Goal: Task Accomplishment & Management: Complete application form

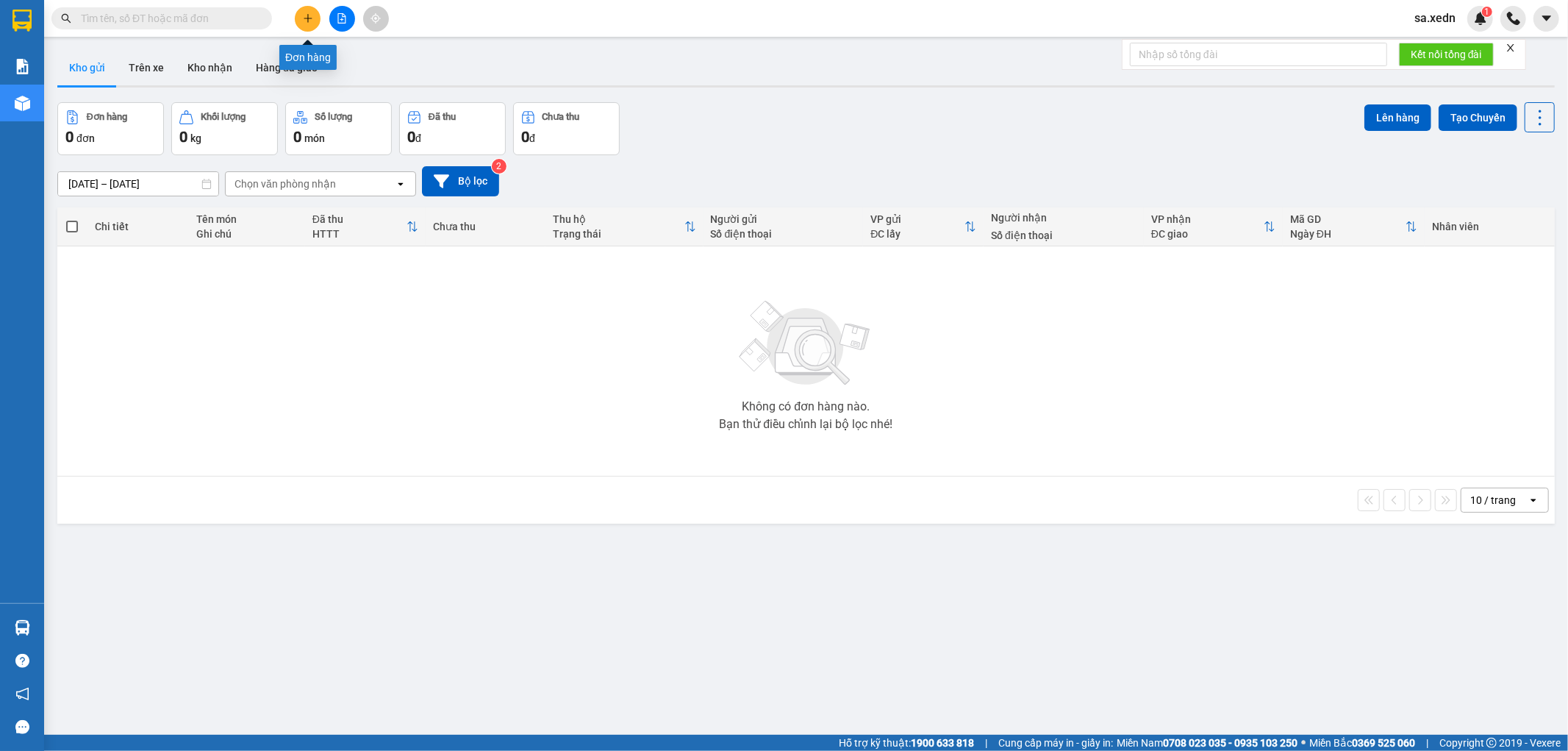
click at [300, 17] on button at bounding box center [308, 19] width 26 height 26
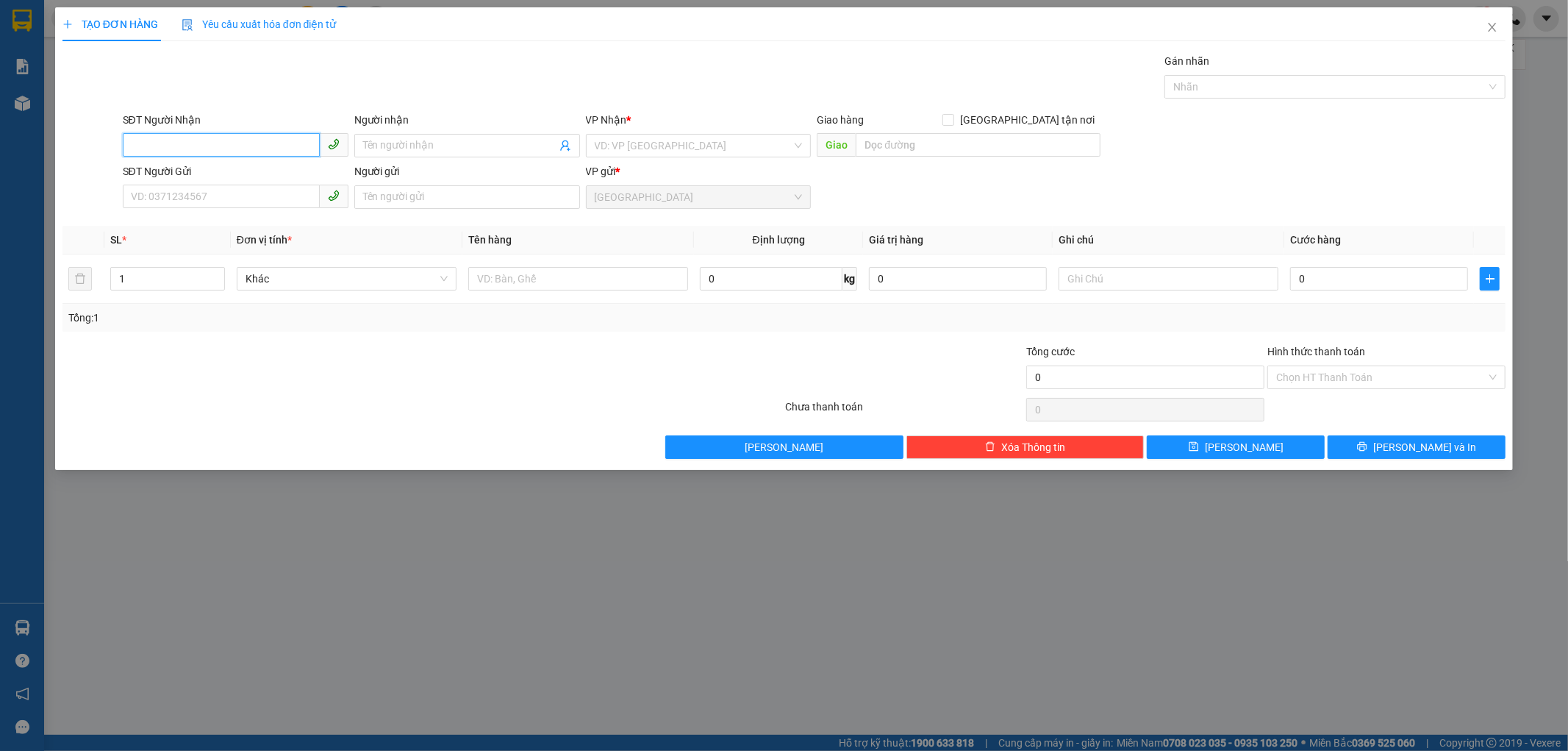
click at [238, 153] on input "SĐT Người Nhận" at bounding box center [221, 144] width 197 height 23
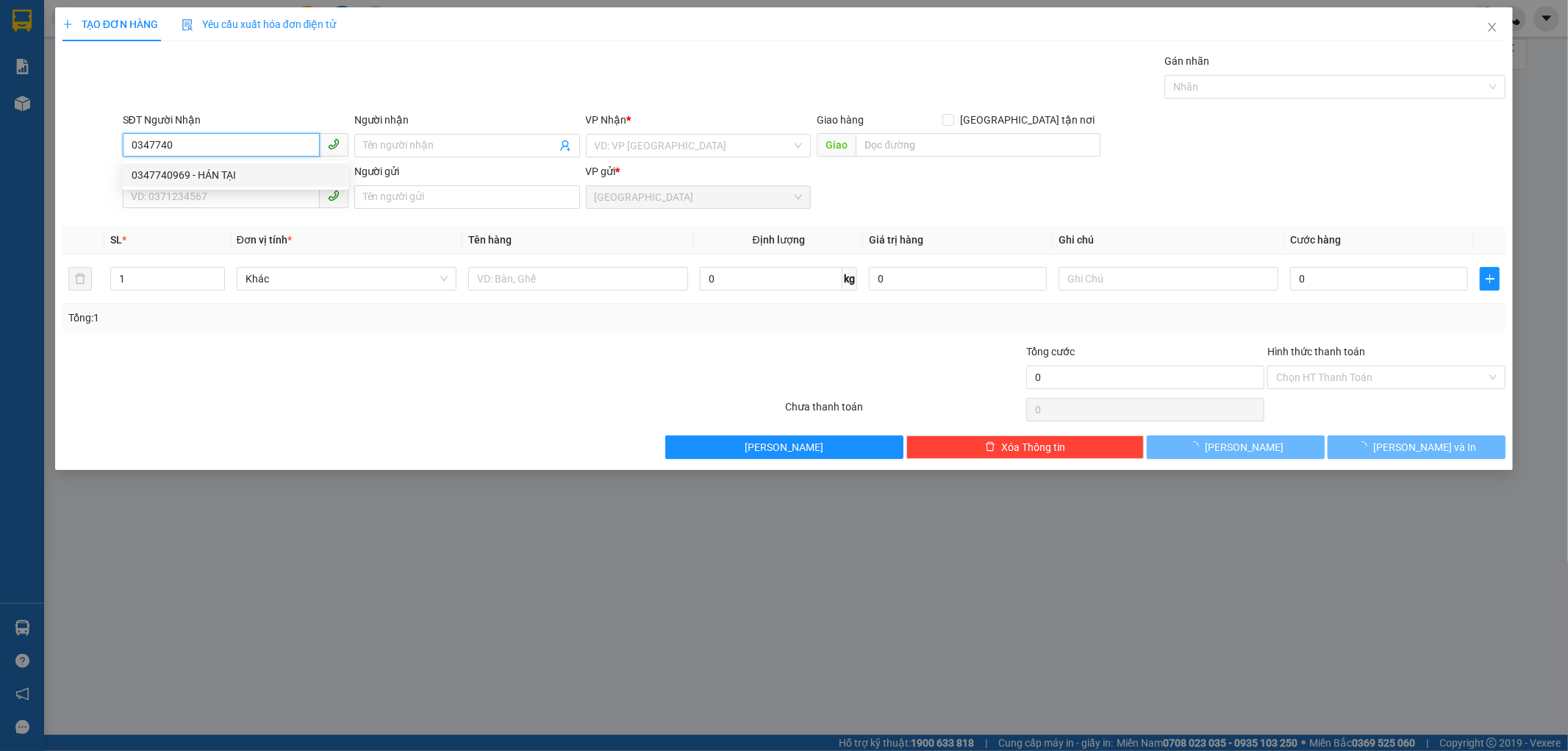
click at [268, 166] on div "0347740969 - HÁN TẠI" at bounding box center [235, 175] width 226 height 23
type input "0347740969"
type input "HÁN TẠI"
type input "NHÂN LƯỢNG"
type input "80.000"
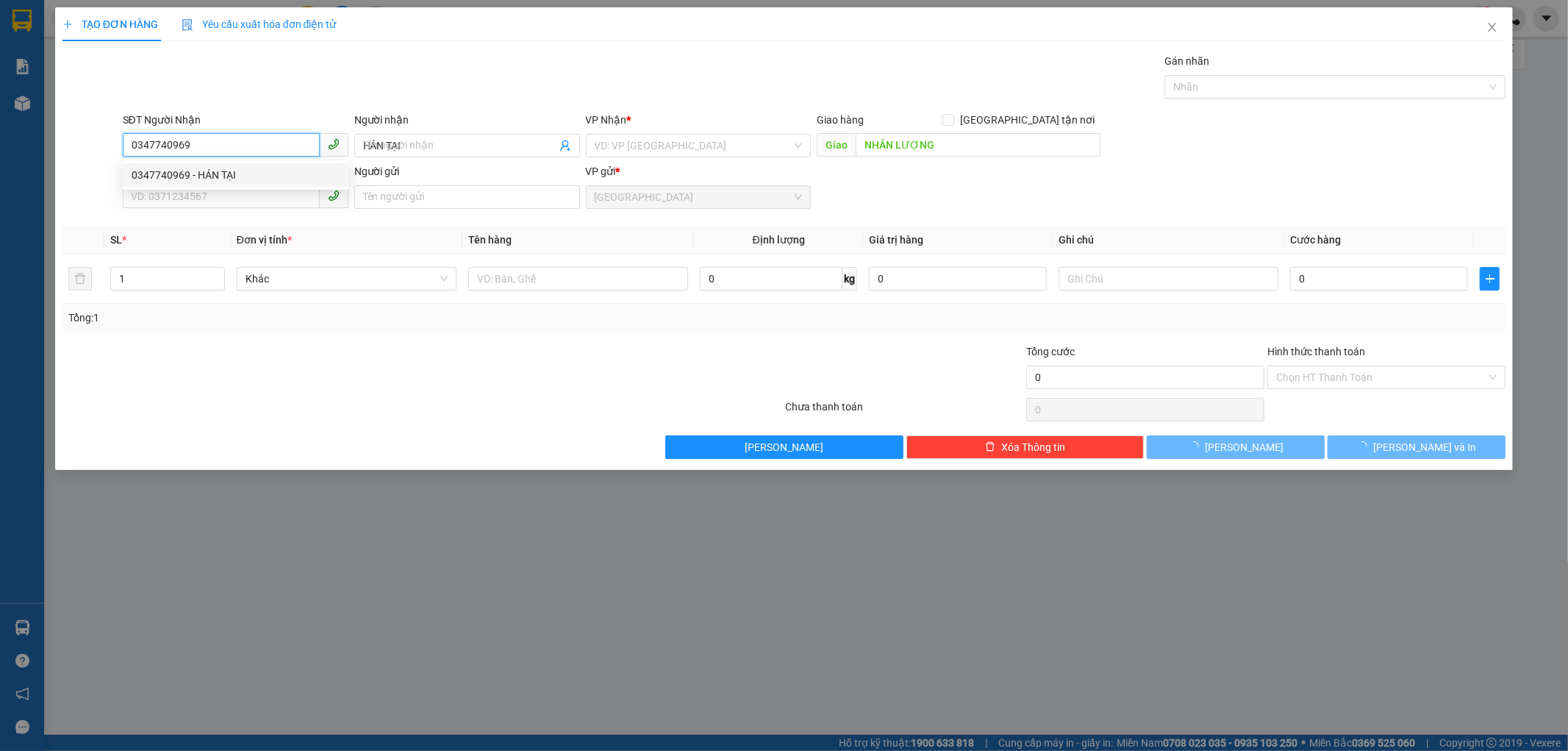
type input "80.000"
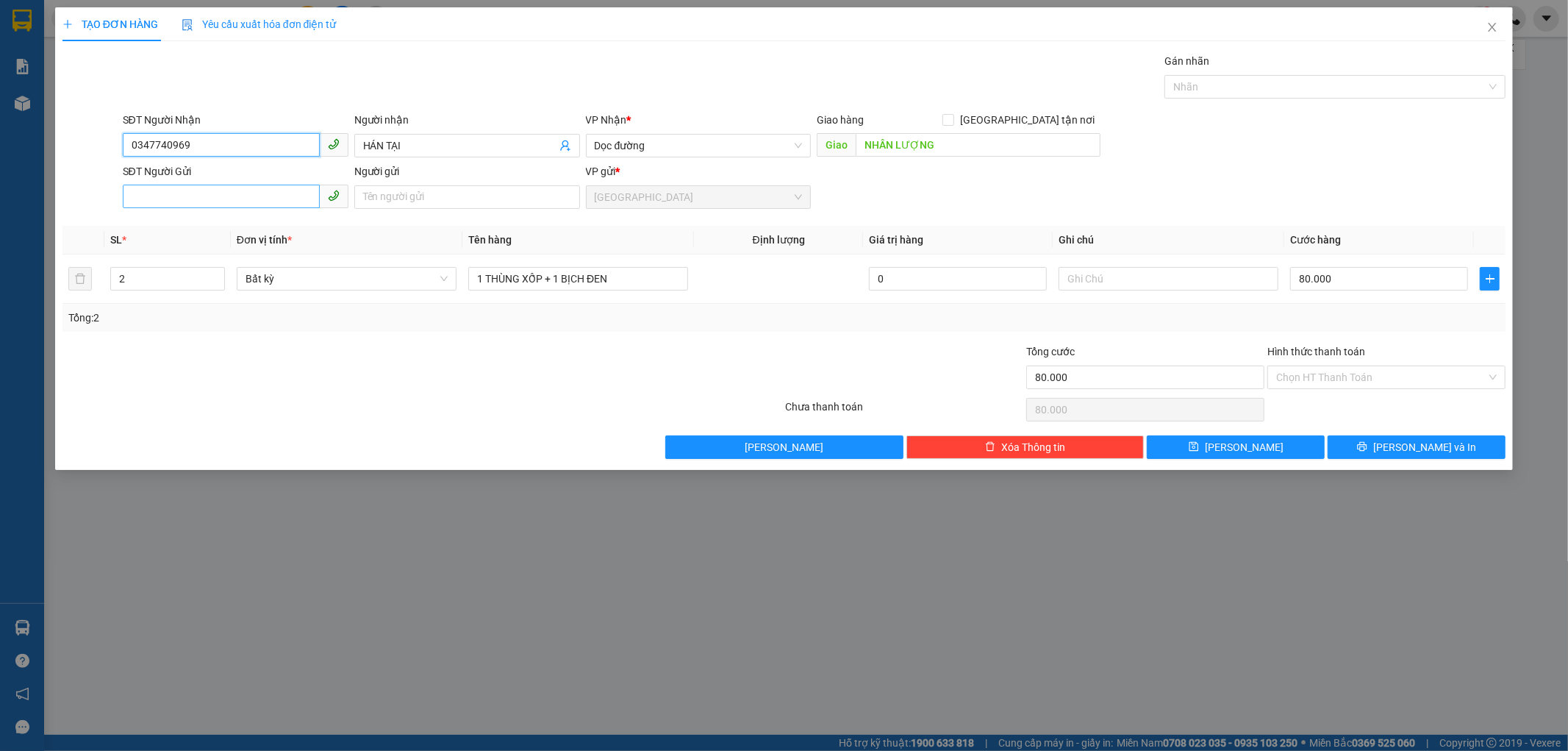
type input "0347740969"
click at [199, 193] on input "SĐT Người Gửi" at bounding box center [221, 196] width 197 height 23
click at [214, 217] on div "0866970360 - THÀNH" at bounding box center [235, 226] width 226 height 23
type input "0866970360"
type input "THÀNH"
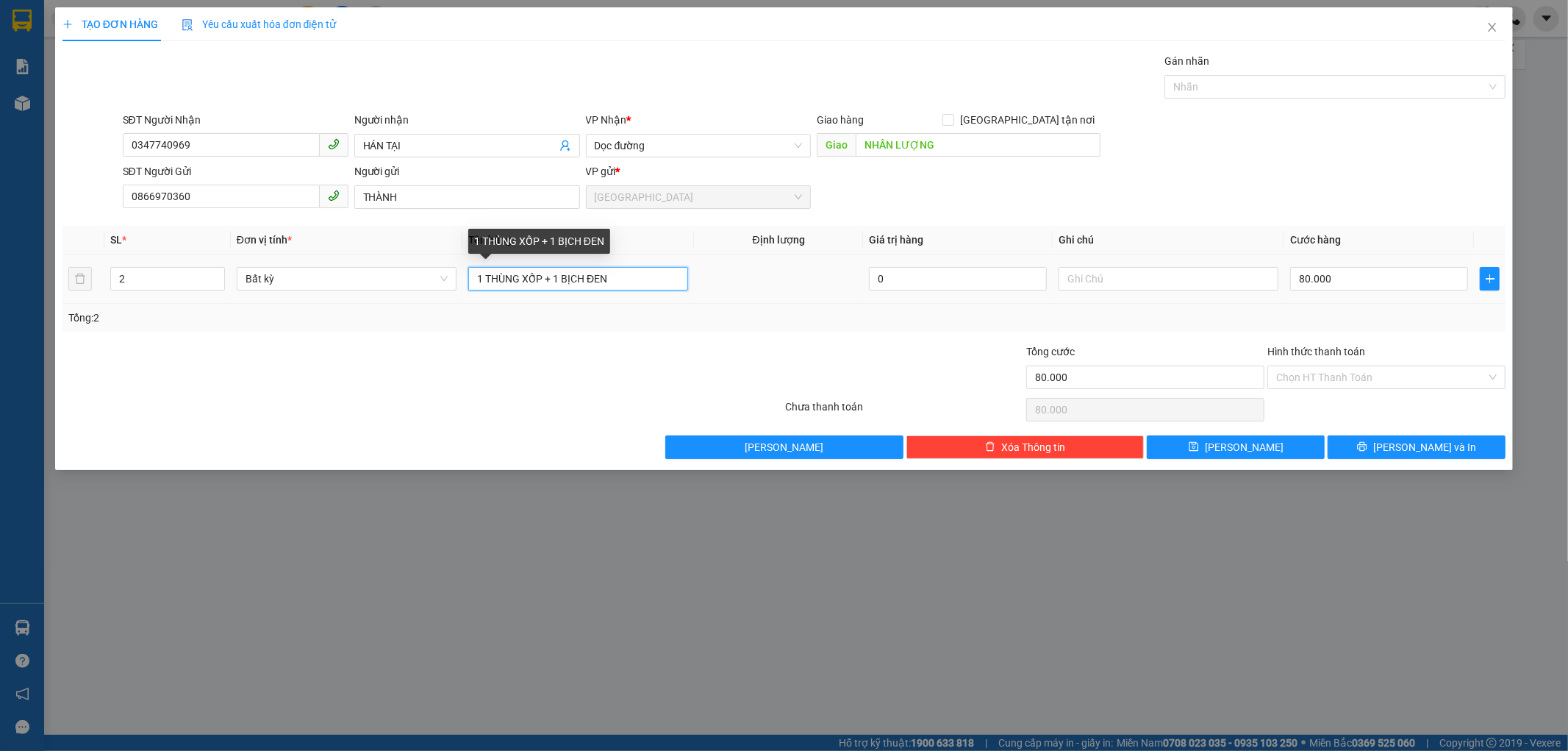
click at [614, 282] on input "1 THÙNG XỐP + 1 BỊCH ĐEN" at bounding box center [578, 278] width 220 height 23
type input "1 THÙNG XỐP + 1 THÙNG GIẤY"
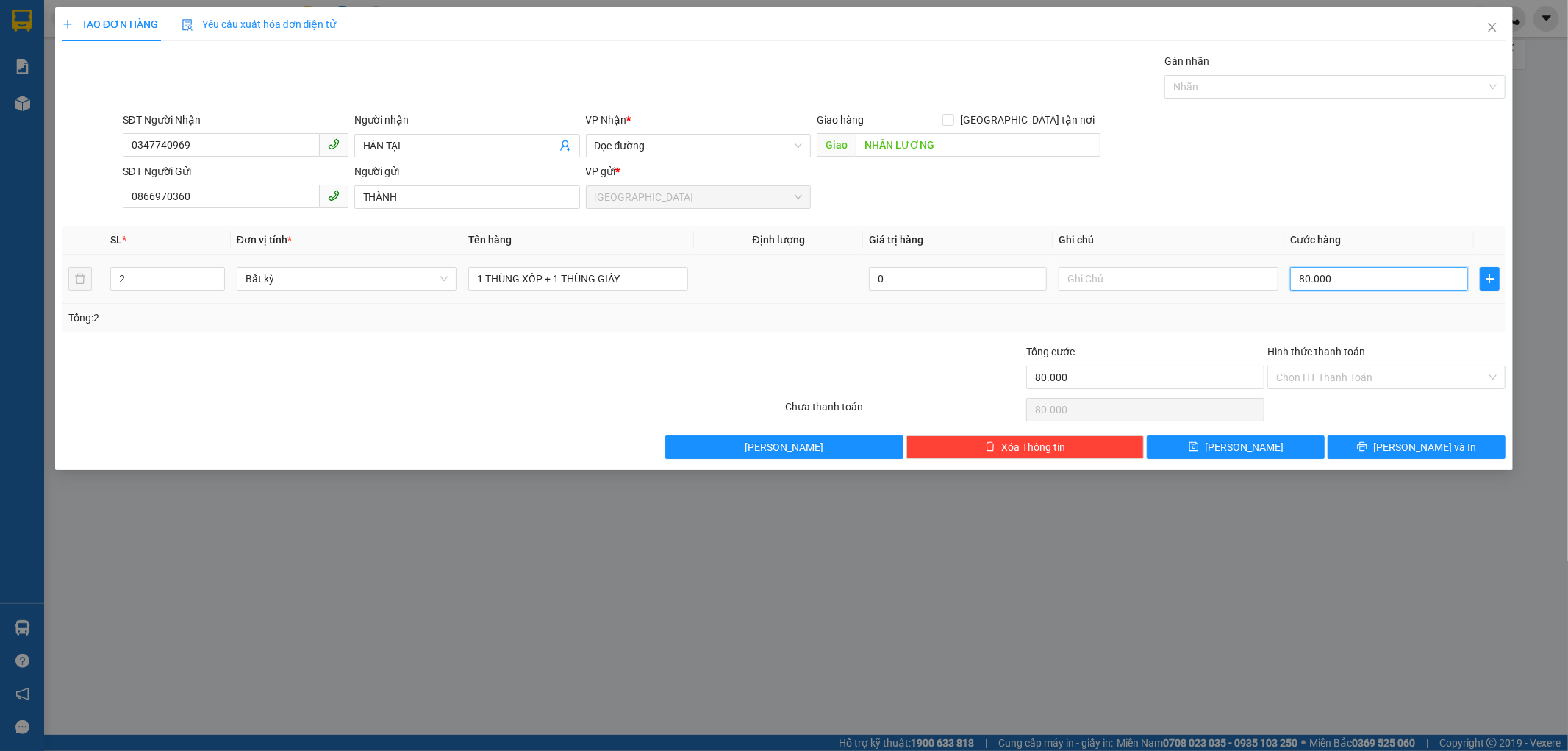
click at [1356, 276] on input "80.000" at bounding box center [1378, 278] width 178 height 23
type input "0"
type input "1"
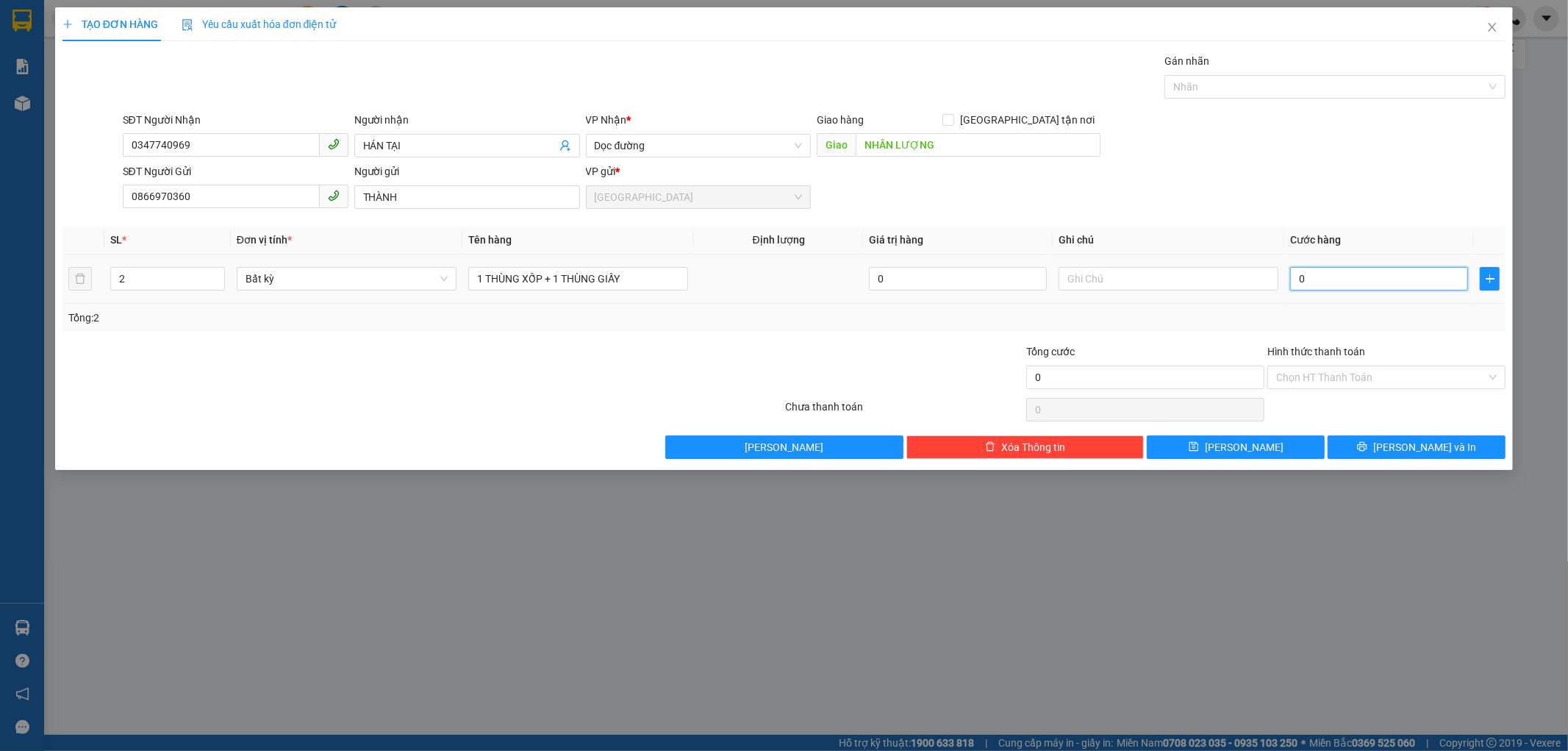
type input "1"
type input "01"
type input "10"
type input "010"
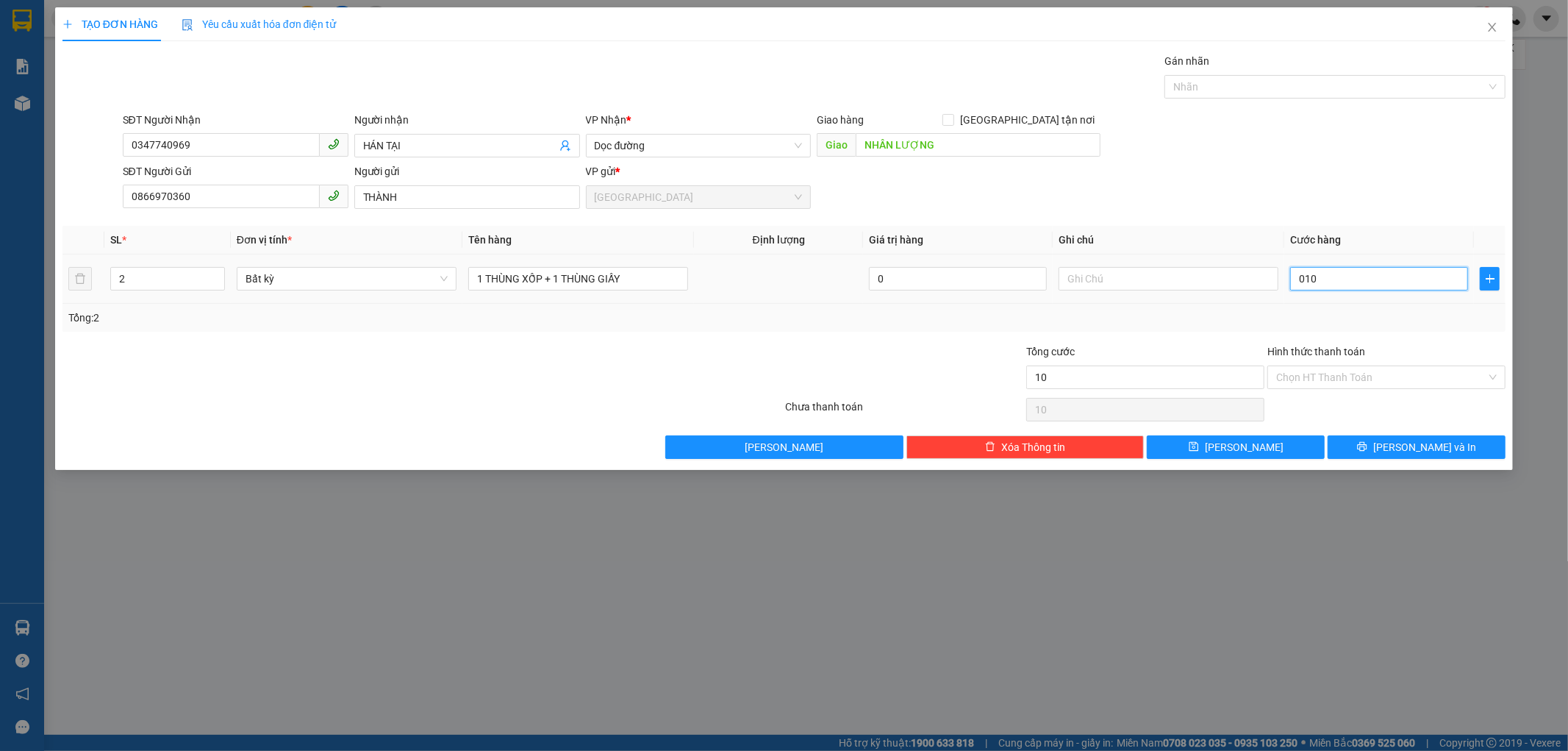
type input "100"
type input "0.100"
type input "100.000"
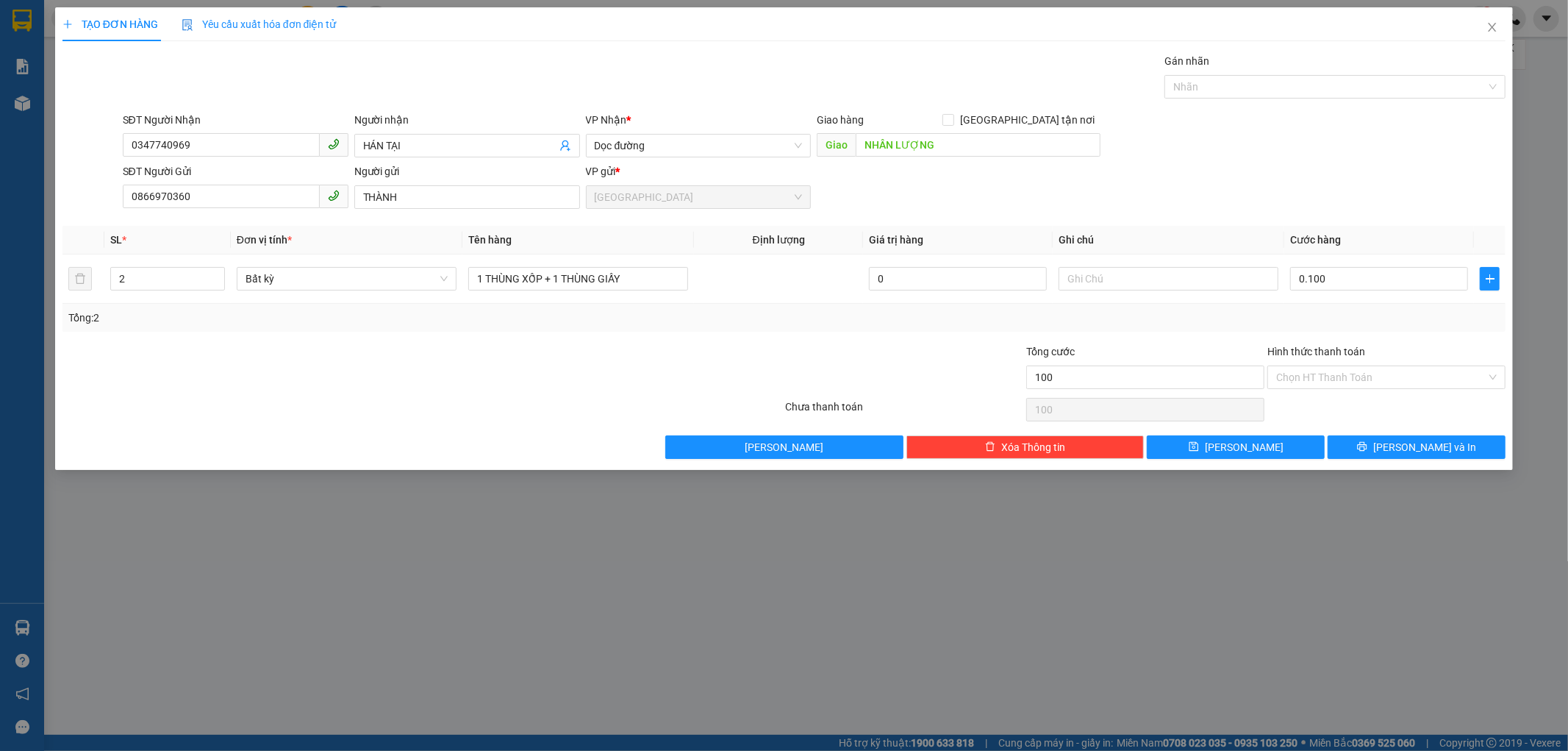
type input "100.000"
click at [1321, 313] on div "Tổng: 2" at bounding box center [784, 318] width 1432 height 17
click at [1318, 368] on input "Hình thức thanh toán" at bounding box center [1381, 377] width 211 height 22
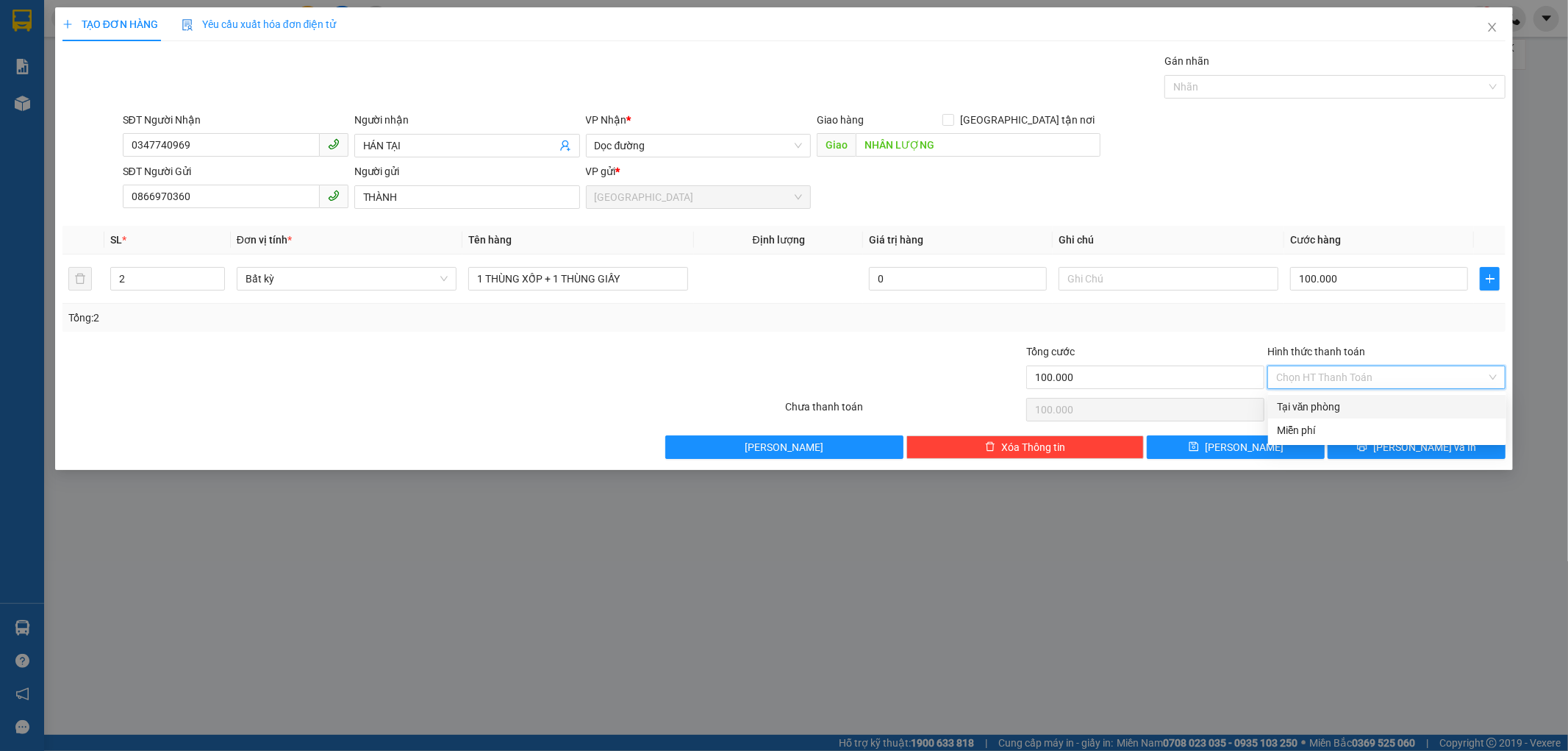
click at [1311, 407] on div "Tại văn phòng" at bounding box center [1387, 407] width 220 height 17
type input "0"
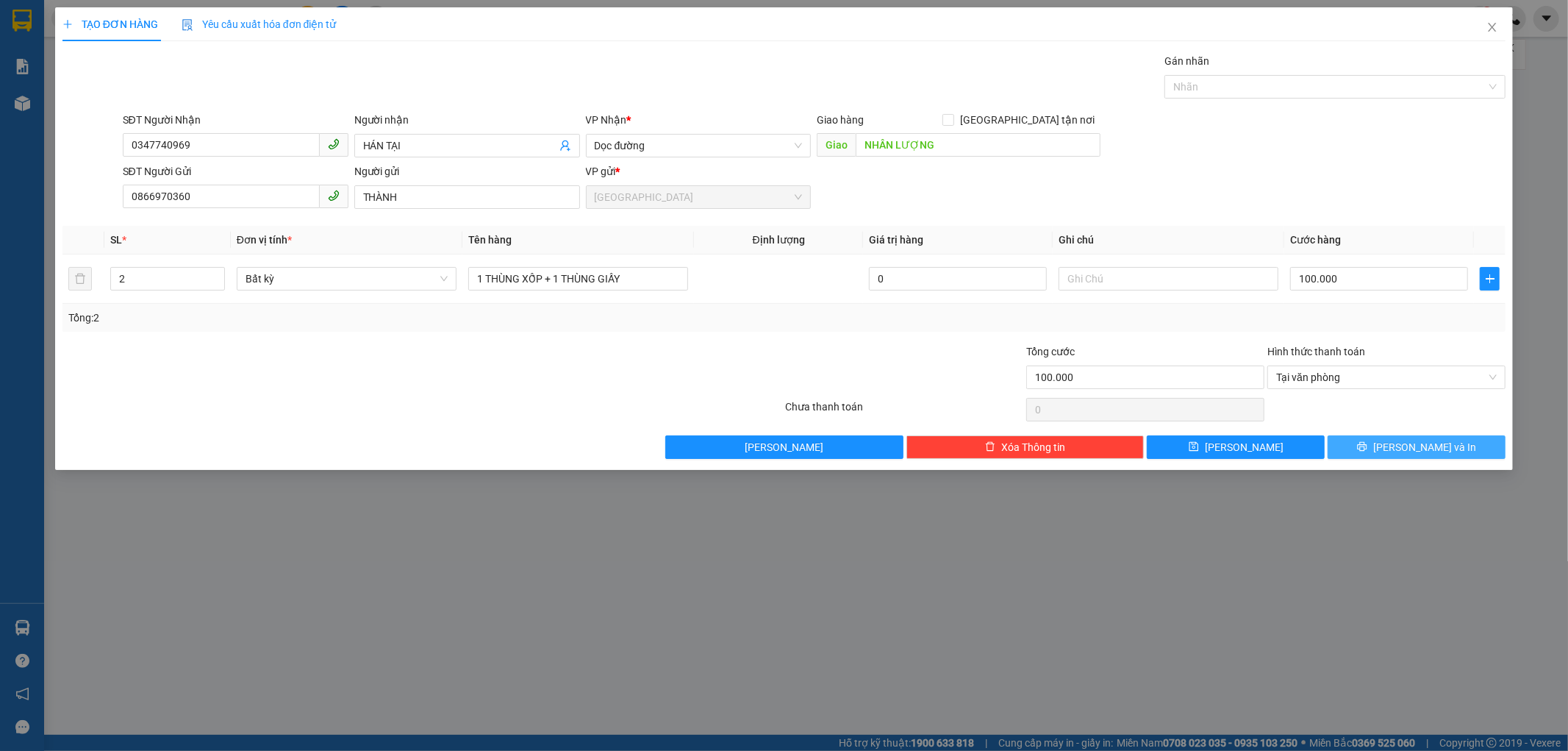
click at [1381, 442] on button "[PERSON_NAME] và In" at bounding box center [1416, 447] width 178 height 23
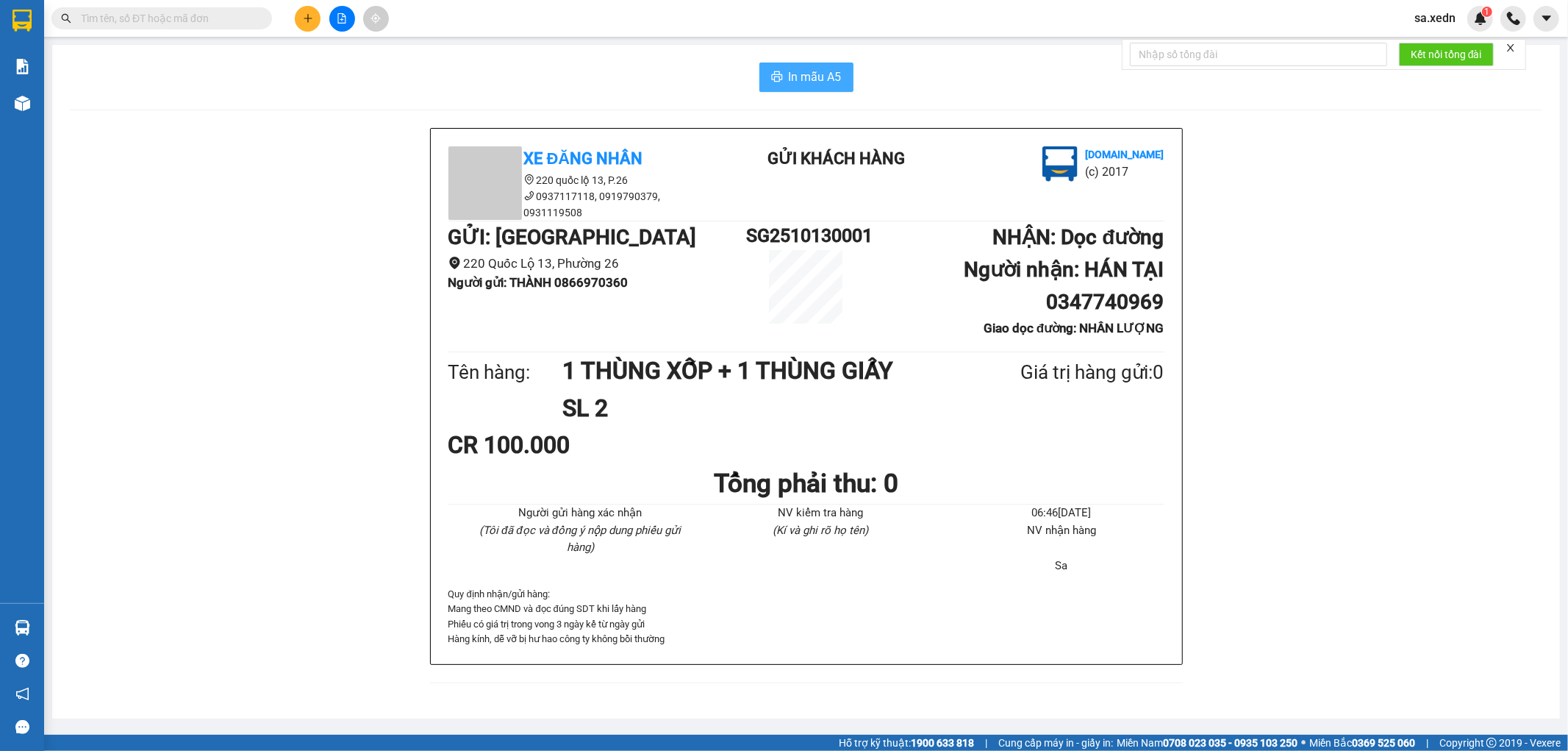
click at [760, 78] on button "In mẫu A5" at bounding box center [806, 77] width 94 height 29
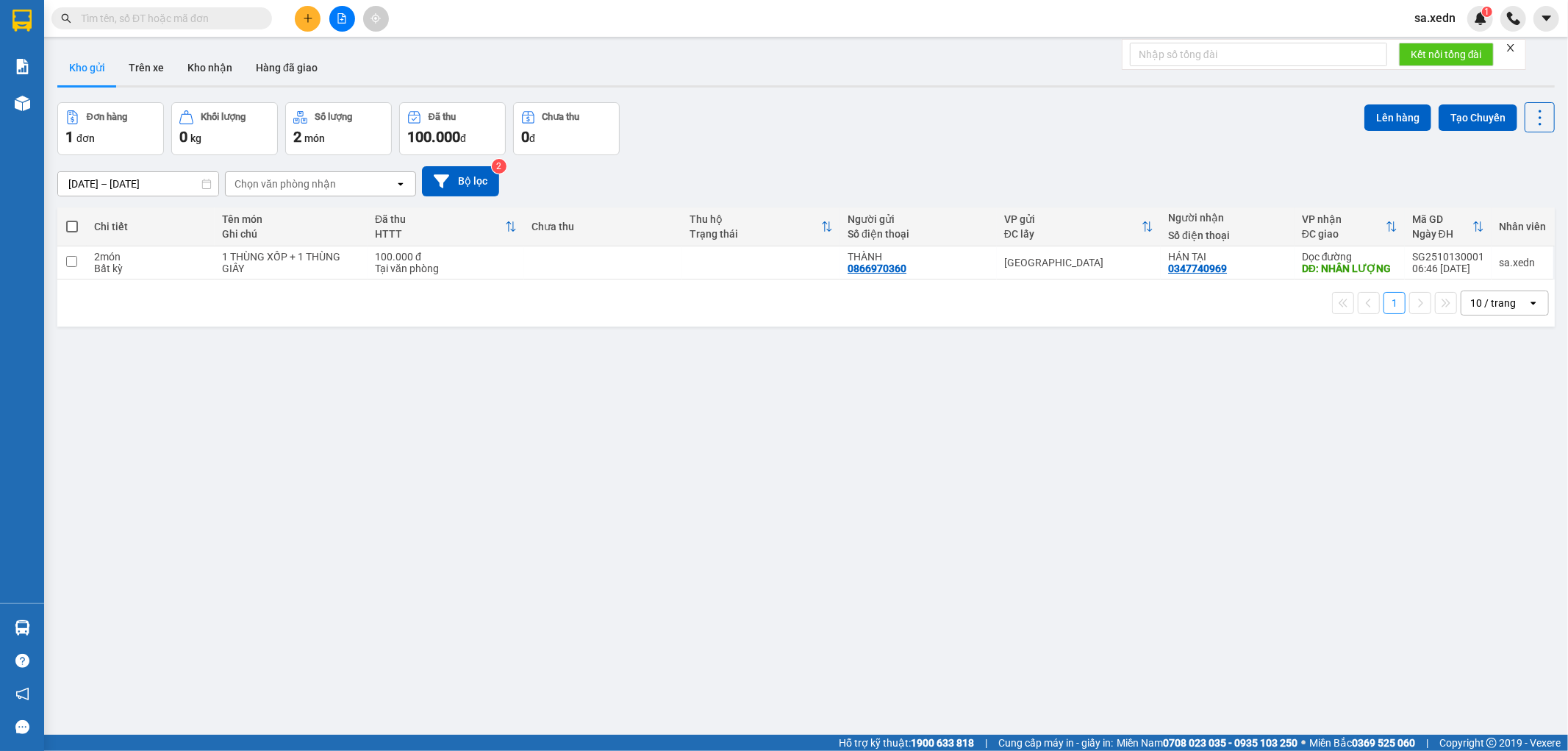
click at [236, 25] on input "text" at bounding box center [168, 19] width 174 height 17
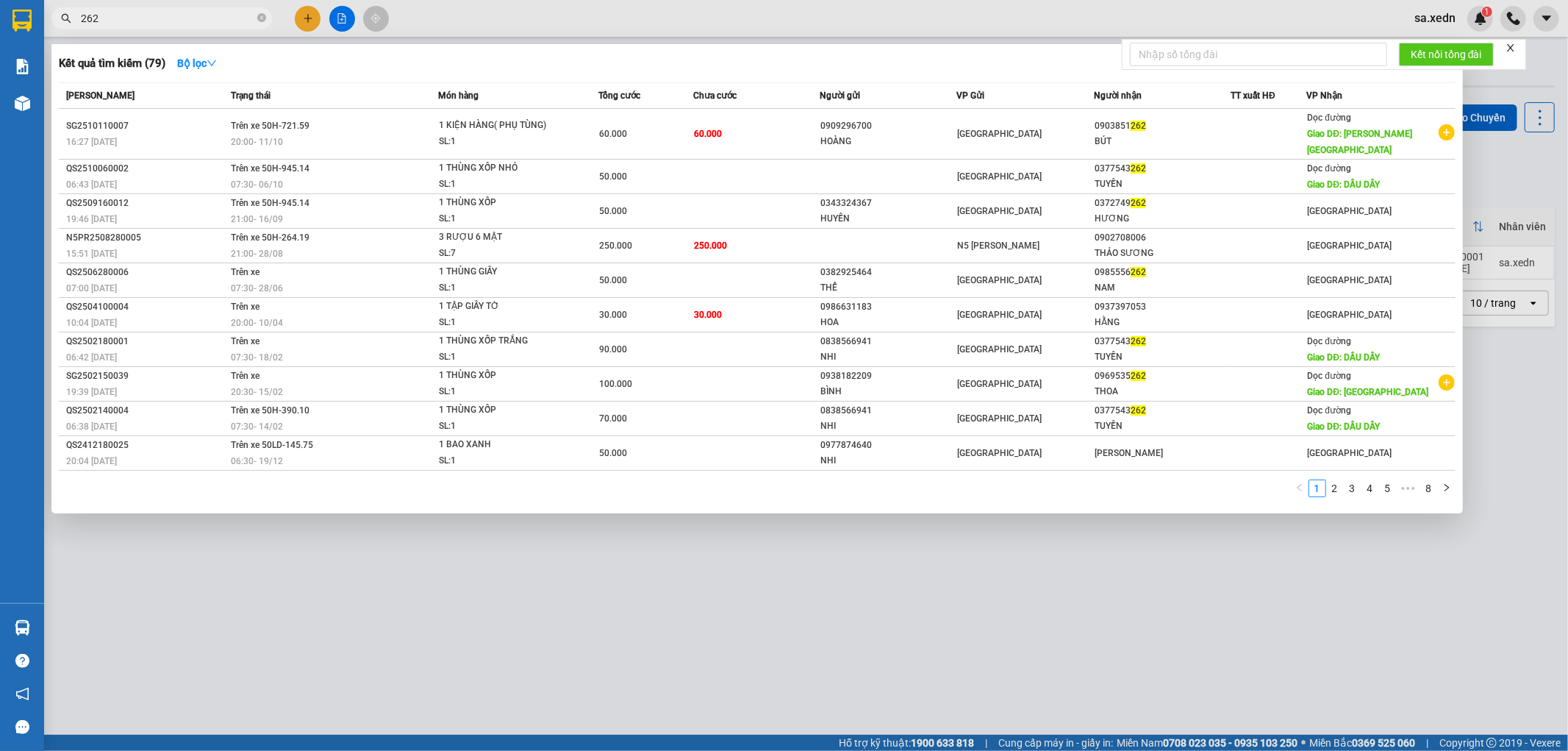
type input "262"
click at [338, 18] on div at bounding box center [784, 376] width 1568 height 751
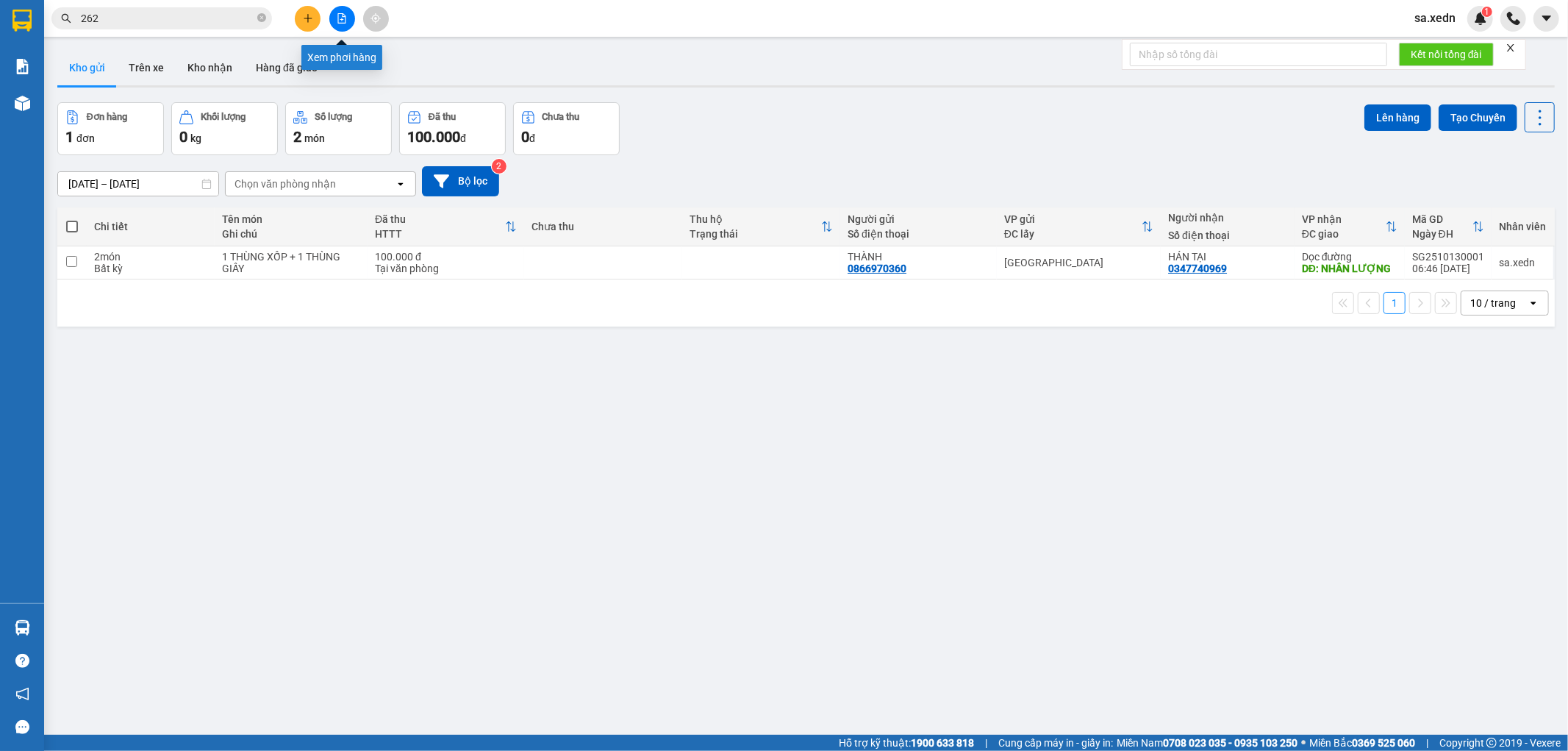
click at [342, 20] on icon "file-add" at bounding box center [342, 19] width 11 height 11
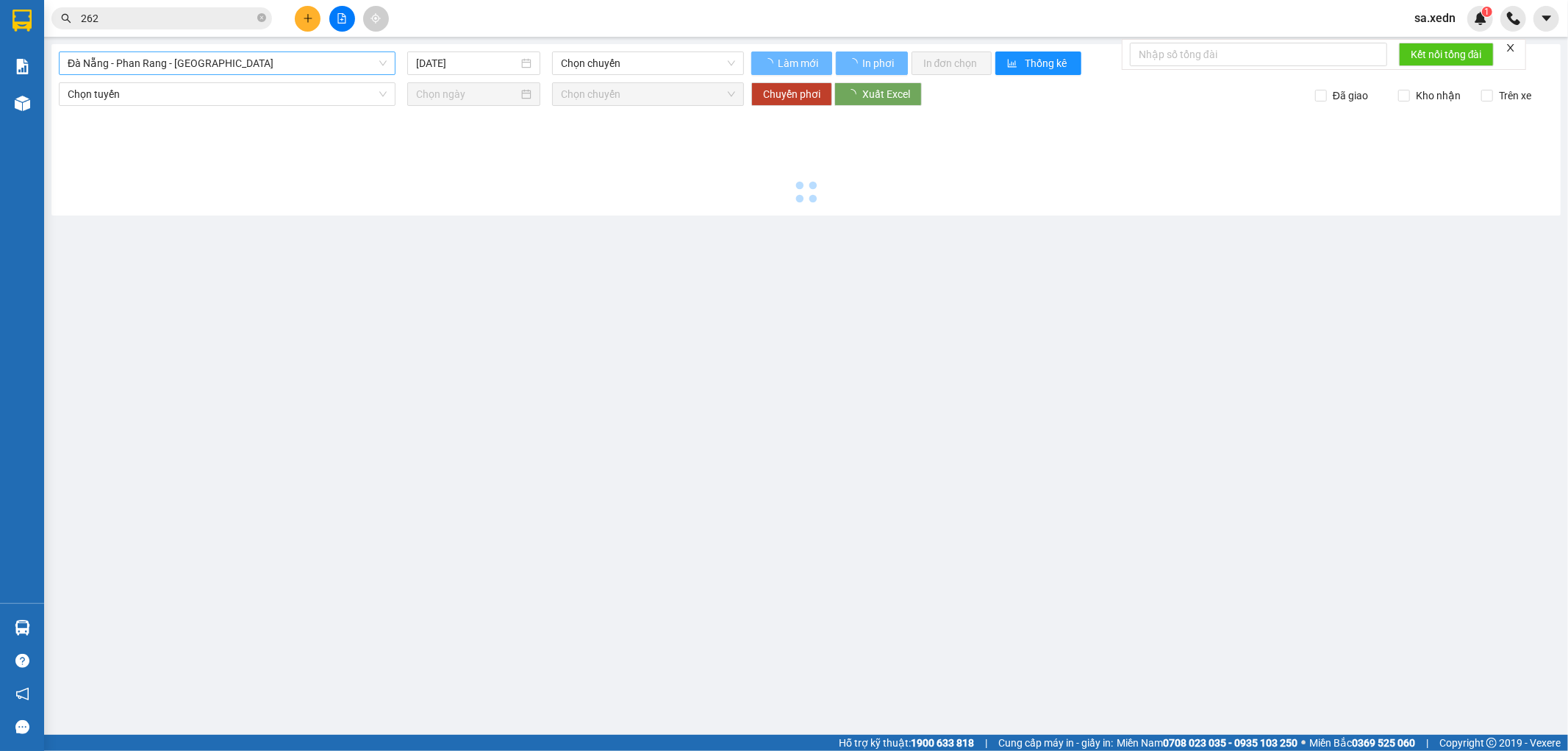
type input "[DATE]"
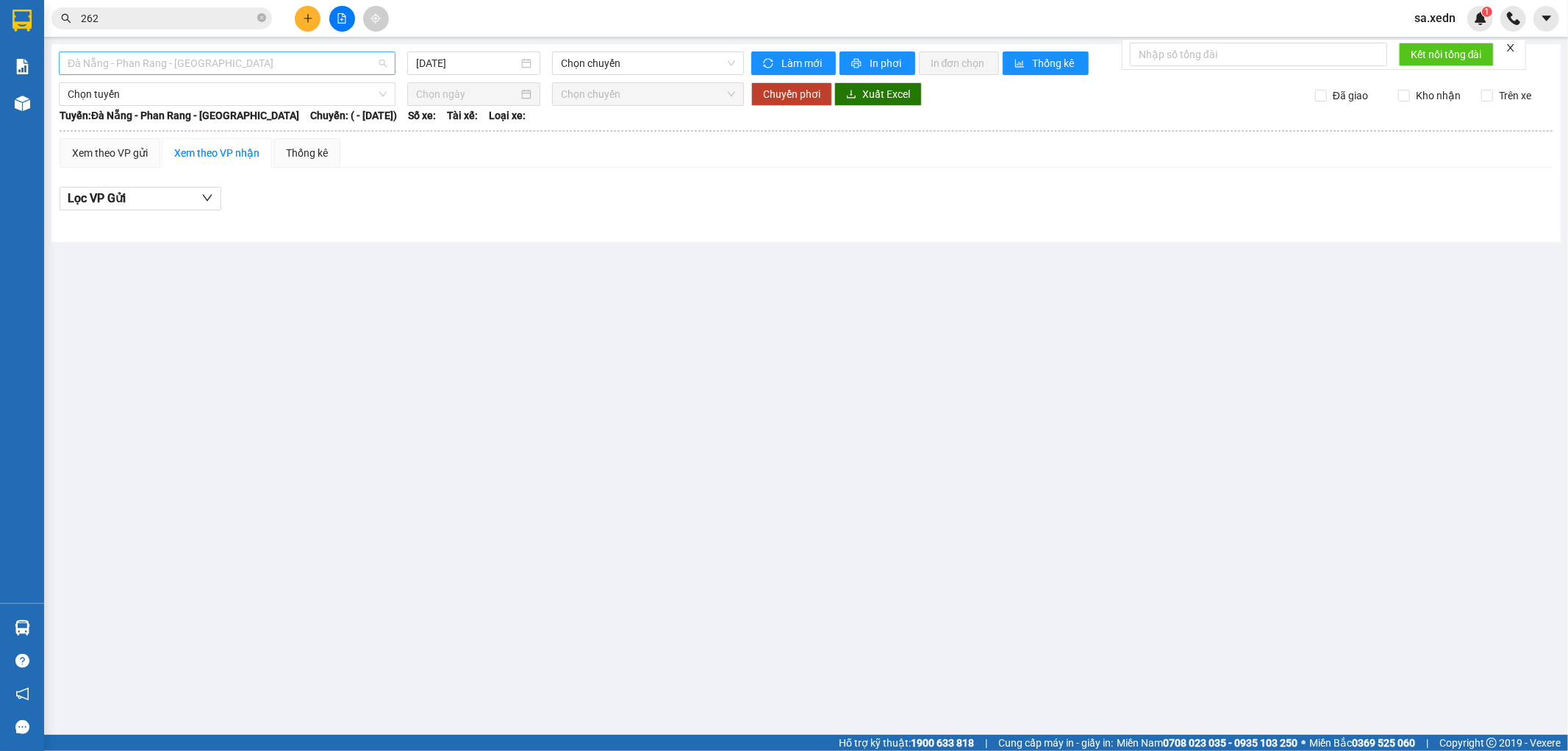
click at [220, 68] on span "Đà Nẵng - Phan Rang - [GEOGRAPHIC_DATA]" at bounding box center [227, 62] width 319 height 22
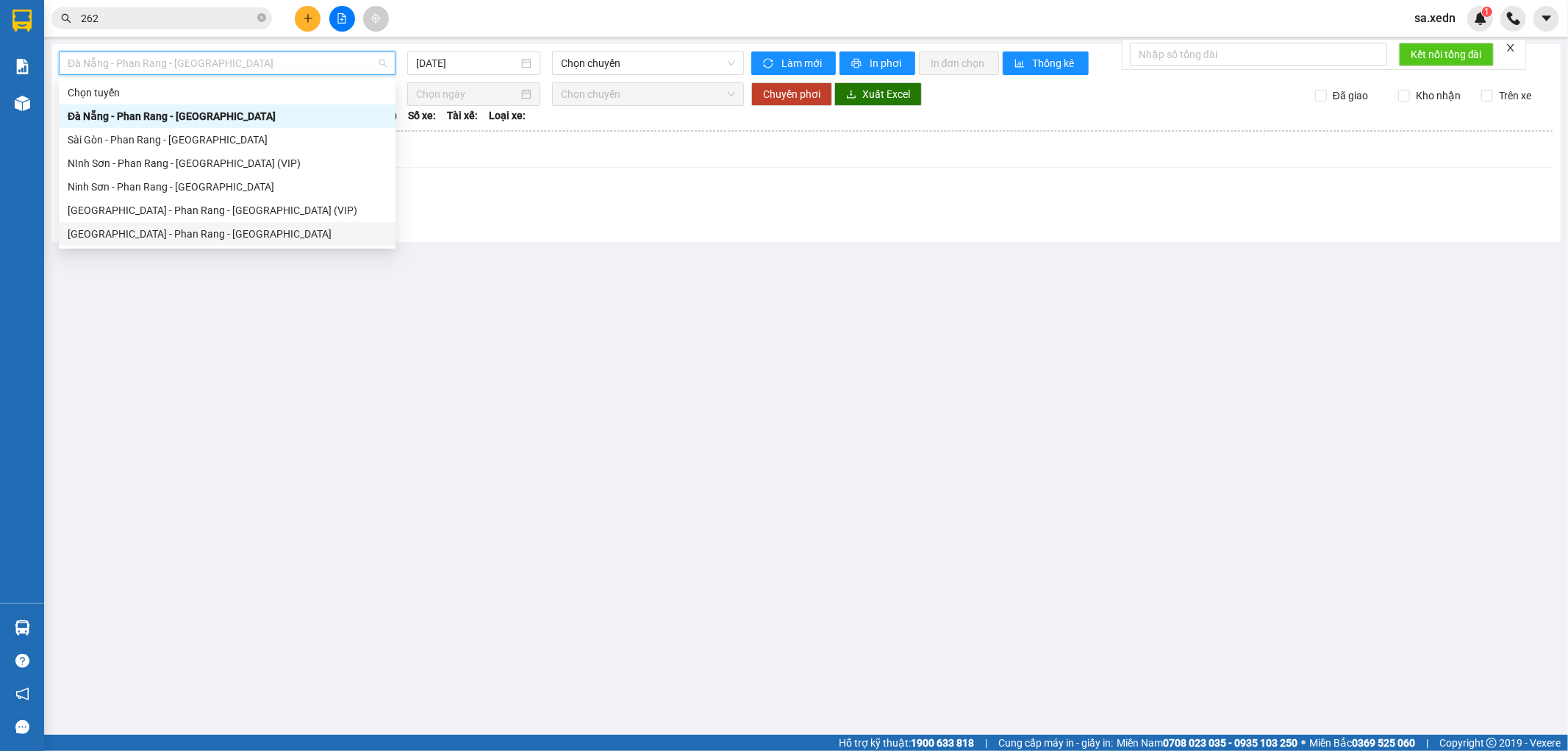
click at [163, 230] on div "[GEOGRAPHIC_DATA] - Phan Rang - [GEOGRAPHIC_DATA]" at bounding box center [227, 234] width 319 height 17
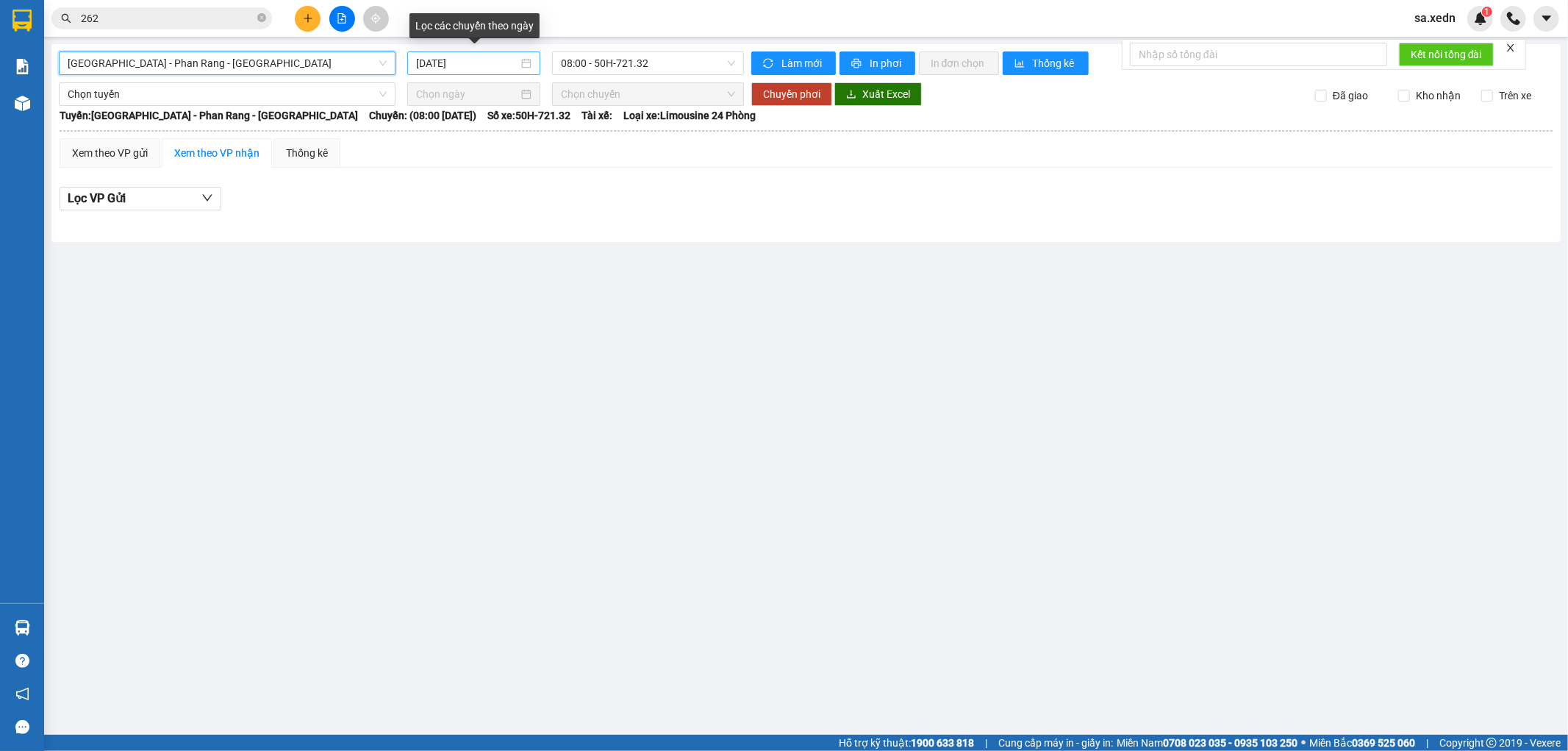
click at [434, 62] on input "[DATE]" at bounding box center [467, 63] width 102 height 17
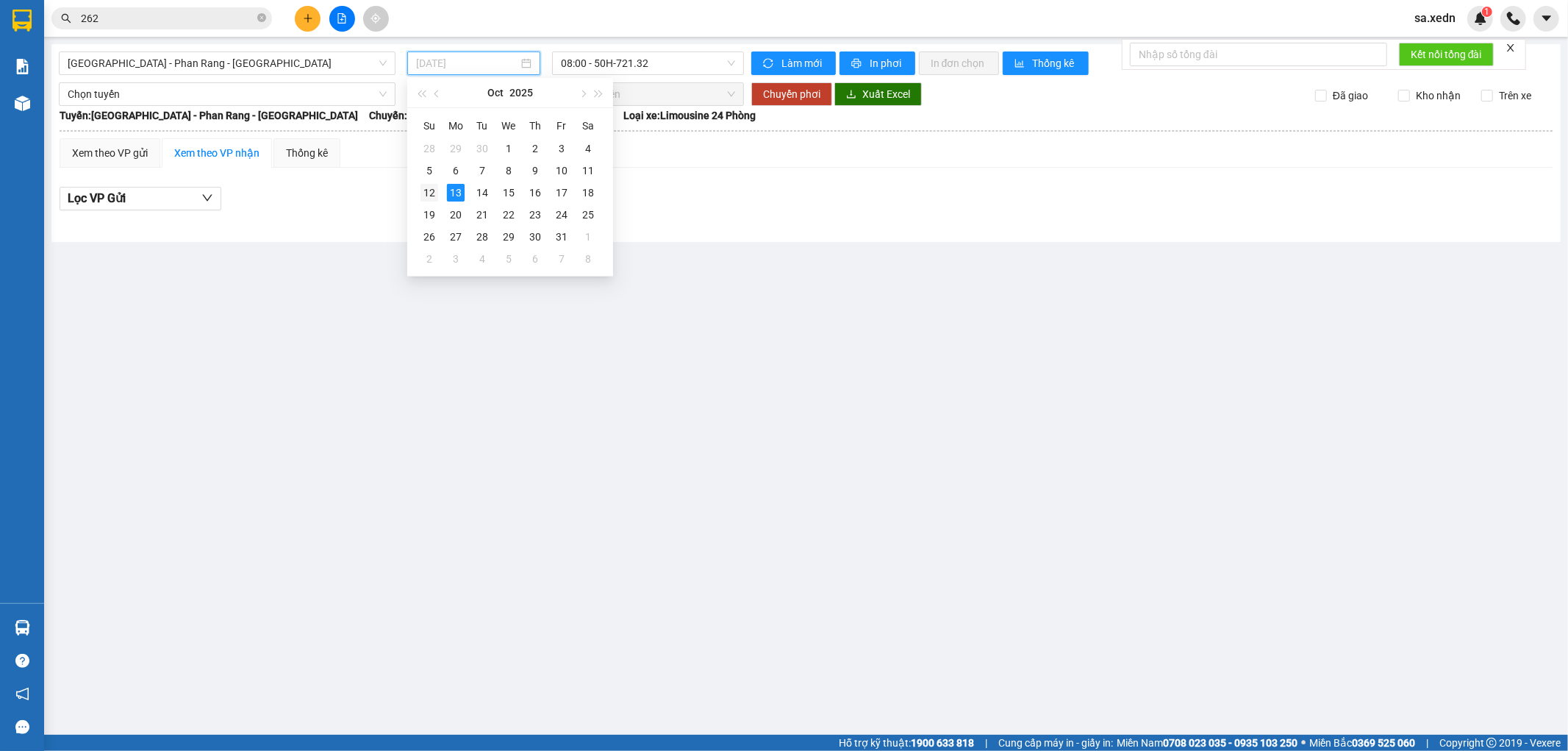
click at [427, 194] on div "12" at bounding box center [429, 192] width 17 height 17
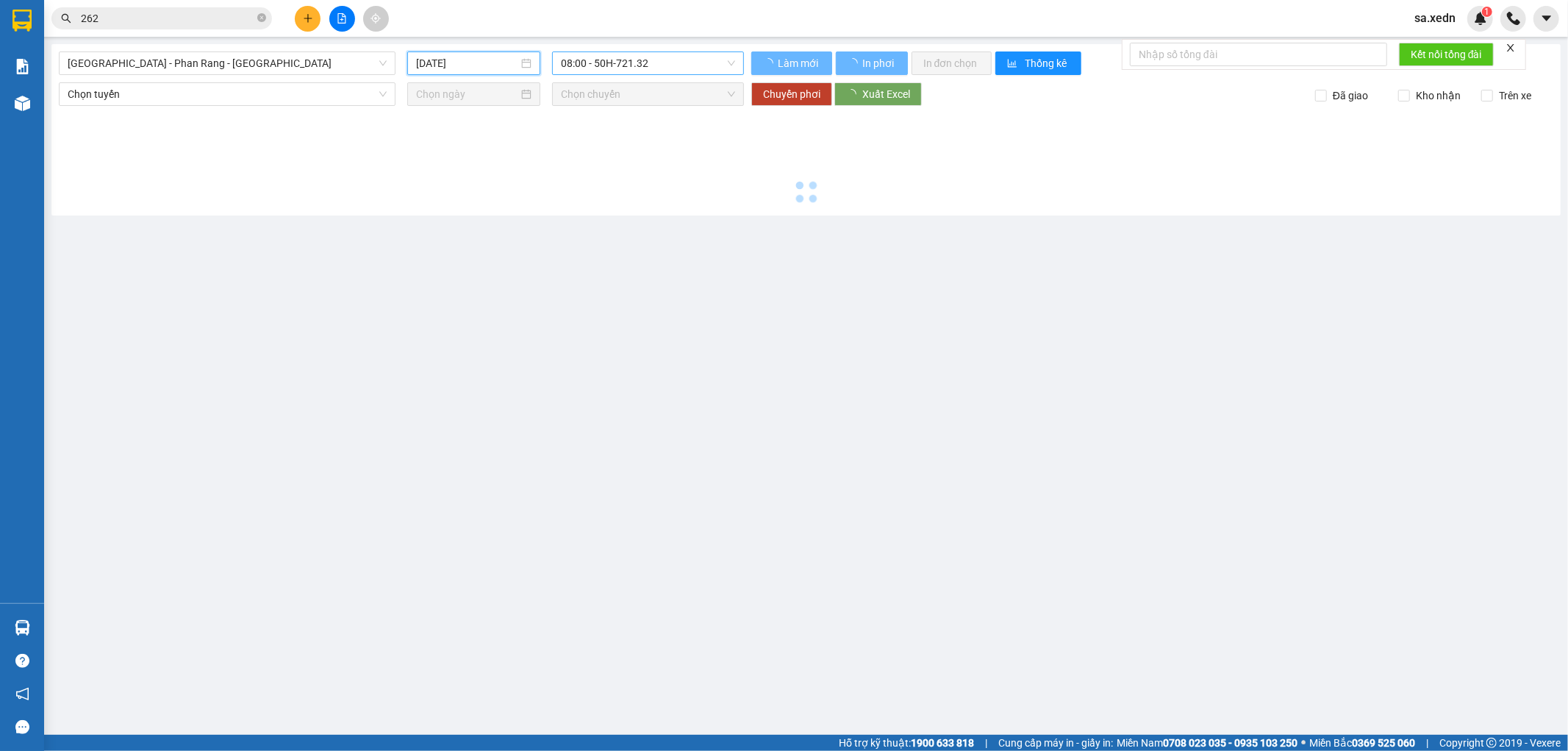
type input "[DATE]"
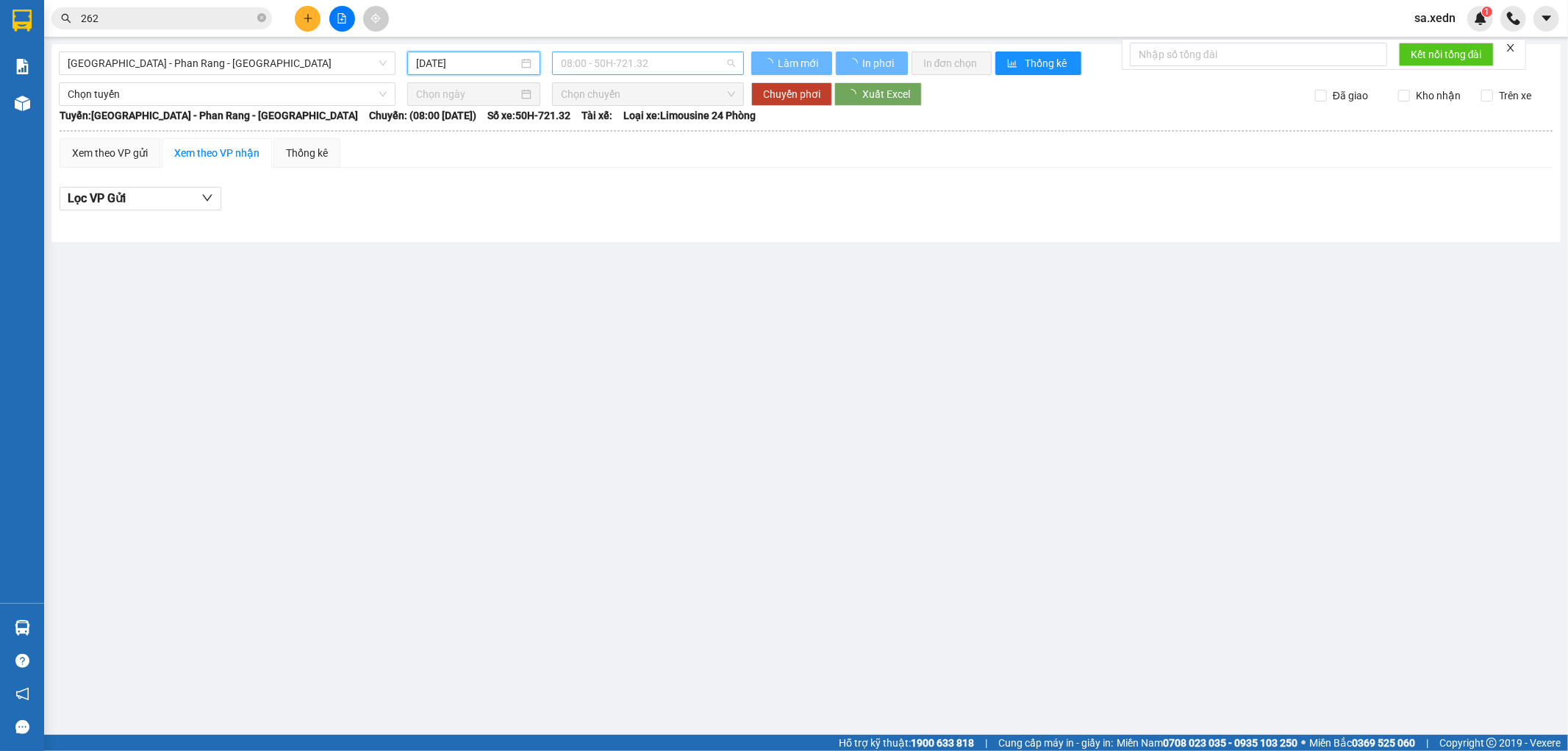
click at [627, 64] on span "08:00 - 50H-721.32" at bounding box center [648, 62] width 174 height 22
click at [629, 141] on div "20:00 - 50H-721.59" at bounding box center [627, 140] width 132 height 17
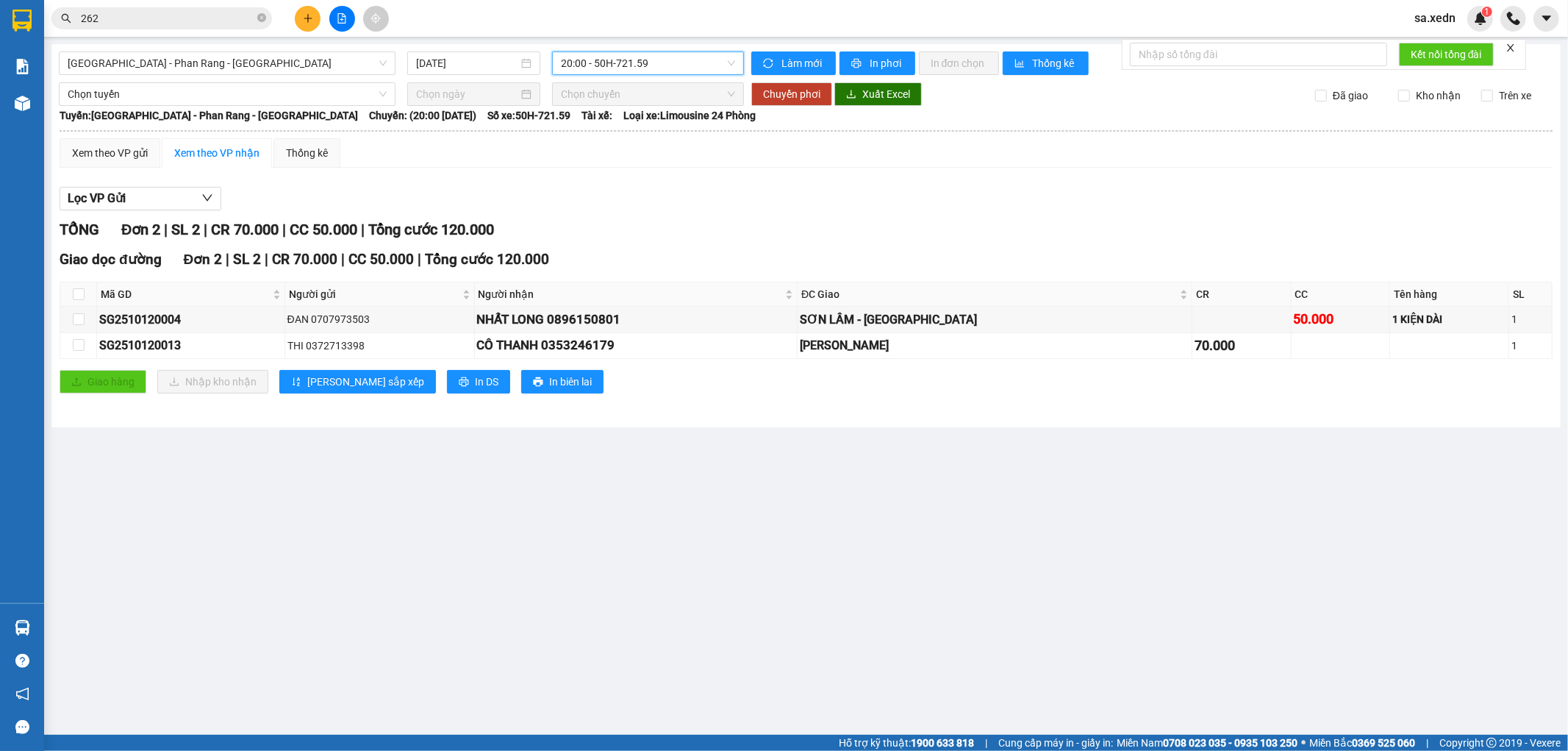
click at [629, 64] on span "20:00 - 50H-721.59" at bounding box center [648, 62] width 174 height 22
click at [627, 193] on div "21:45 - 50H-264.19 - (Đã hủy)" at bounding box center [627, 187] width 132 height 17
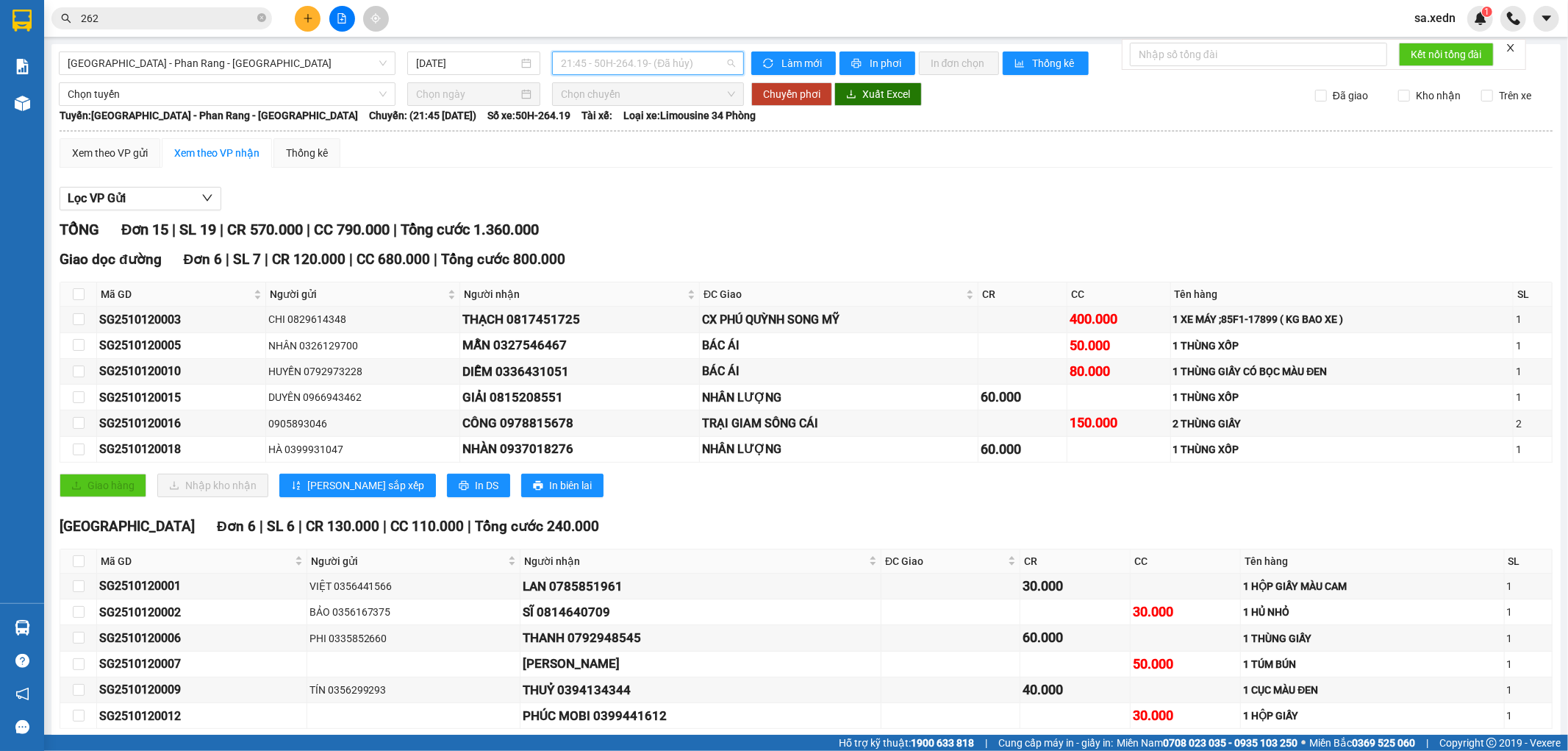
click at [579, 64] on span "21:45 - 50H-264.19 - (Đã hủy)" at bounding box center [648, 62] width 174 height 22
click at [620, 142] on div "20:00 - 50H-721.59" at bounding box center [625, 140] width 135 height 17
